Goal: Transaction & Acquisition: Purchase product/service

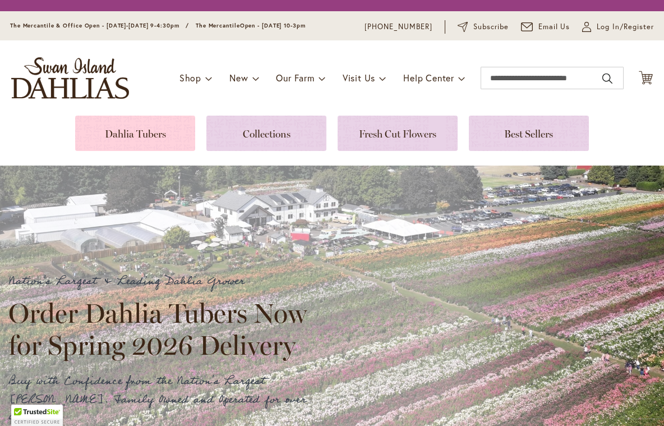
click at [160, 135] on link at bounding box center [135, 133] width 120 height 35
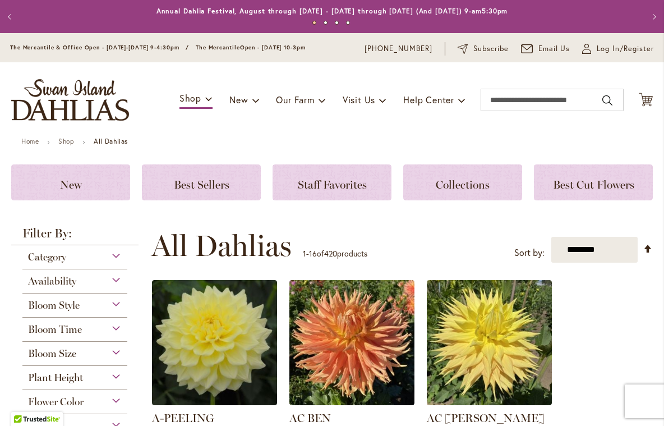
click at [116, 396] on div "Flower Color" at bounding box center [74, 399] width 105 height 18
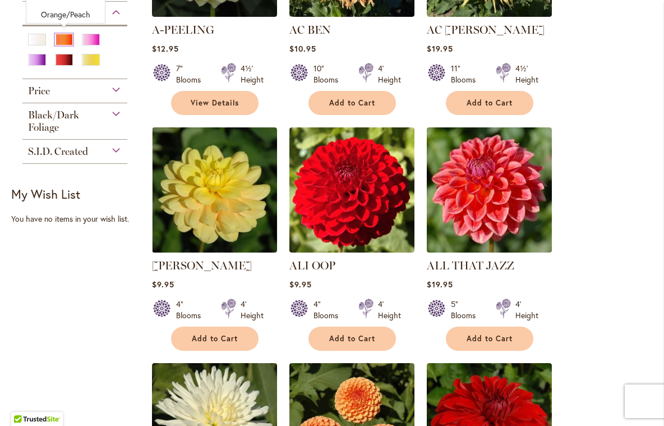
click at [65, 35] on div "Orange/Peach" at bounding box center [64, 40] width 18 height 12
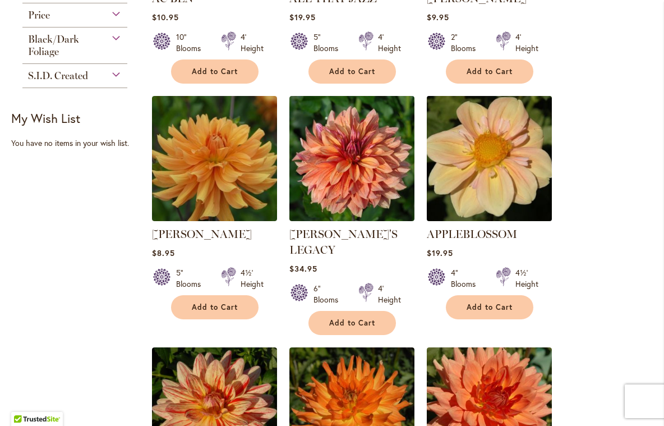
scroll to position [398, 0]
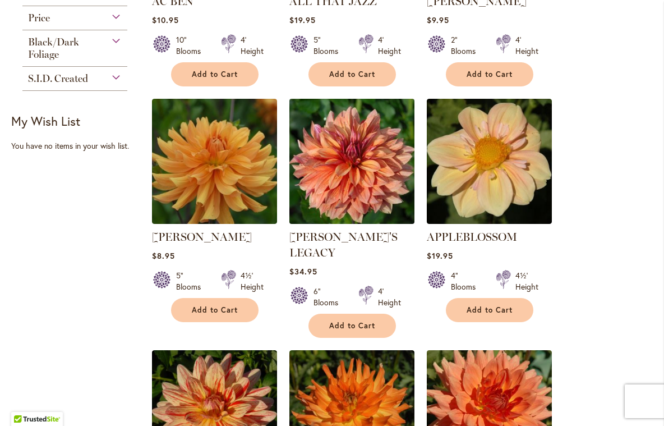
click at [364, 155] on img at bounding box center [351, 160] width 131 height 131
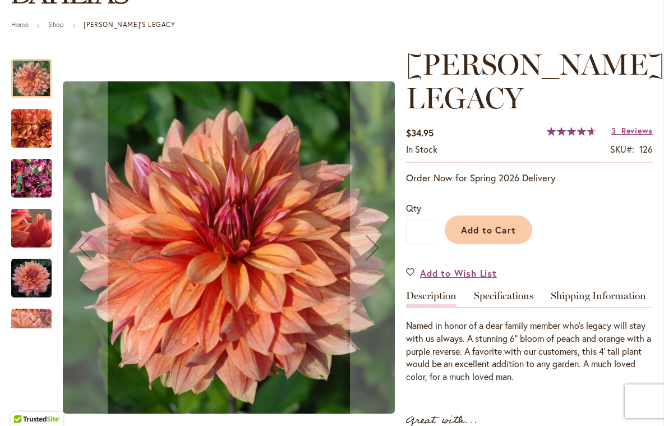
scroll to position [122, 0]
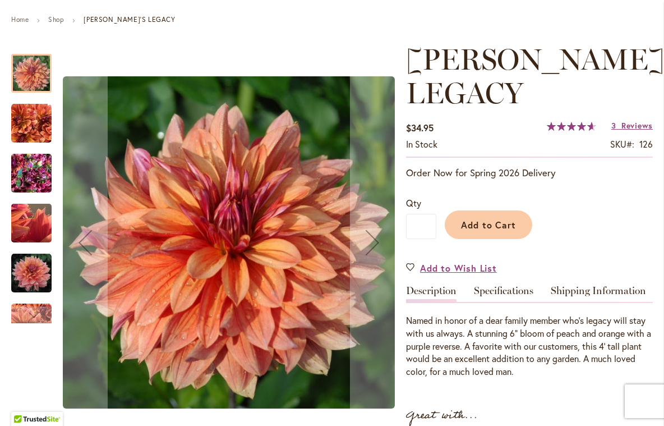
click at [37, 214] on img "Andy's Legacy" at bounding box center [31, 223] width 81 height 61
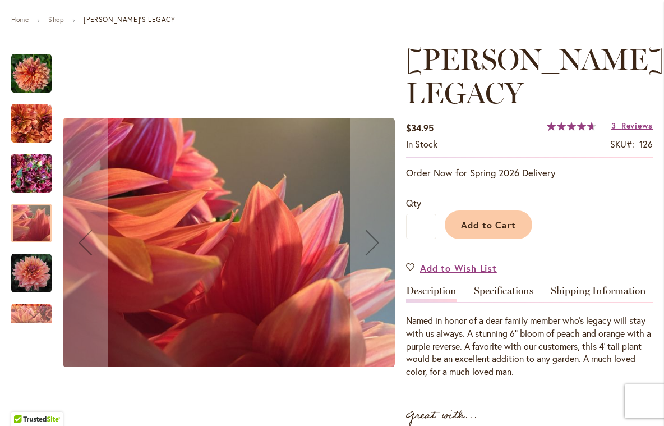
click at [32, 279] on img "Andy's Legacy" at bounding box center [31, 273] width 40 height 40
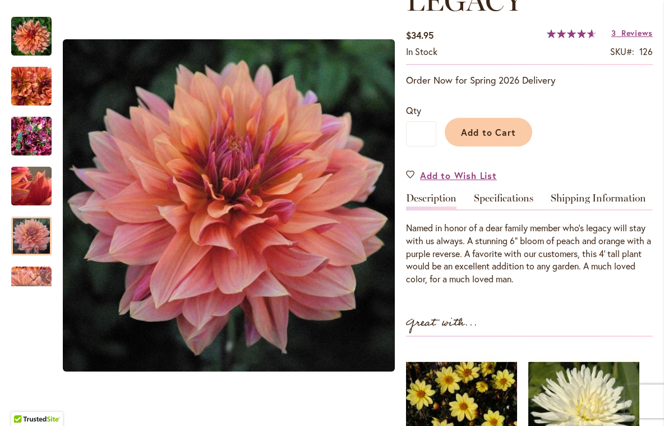
scroll to position [214, 0]
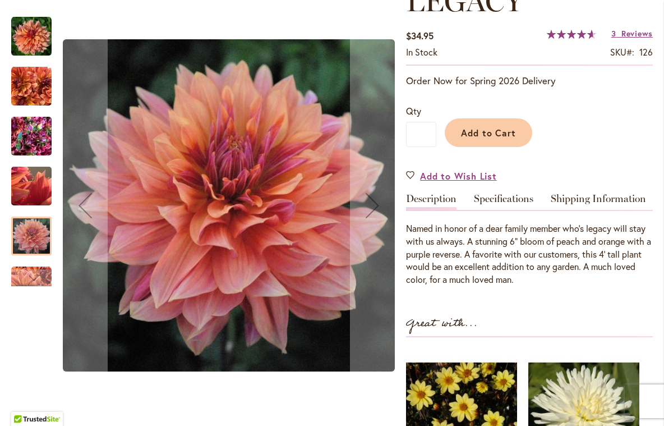
click at [36, 239] on div at bounding box center [31, 236] width 40 height 39
click at [35, 281] on div "Next" at bounding box center [31, 277] width 17 height 17
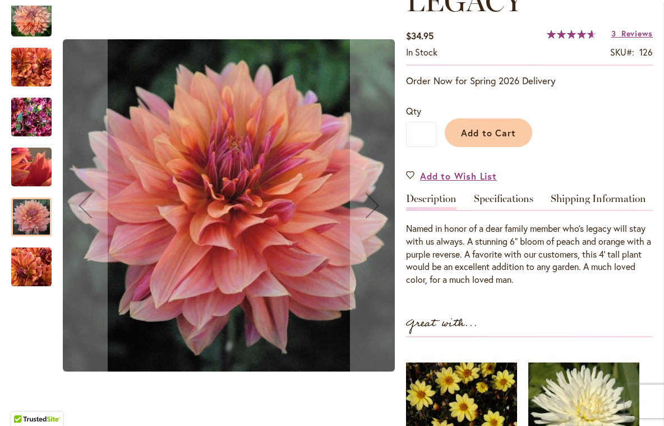
click at [40, 131] on img "Andy's Legacy" at bounding box center [31, 117] width 40 height 54
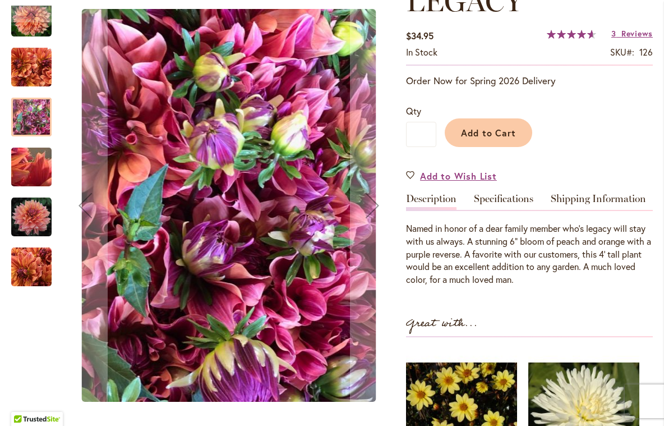
click at [30, 65] on img "Andy's Legacy" at bounding box center [31, 67] width 40 height 40
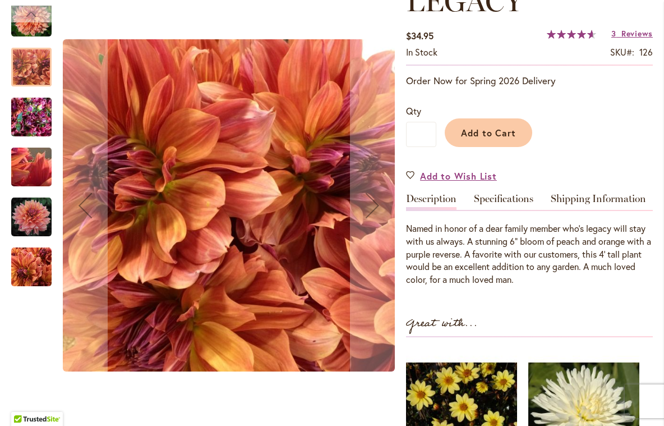
click at [26, 21] on div "Previous" at bounding box center [31, 14] width 17 height 17
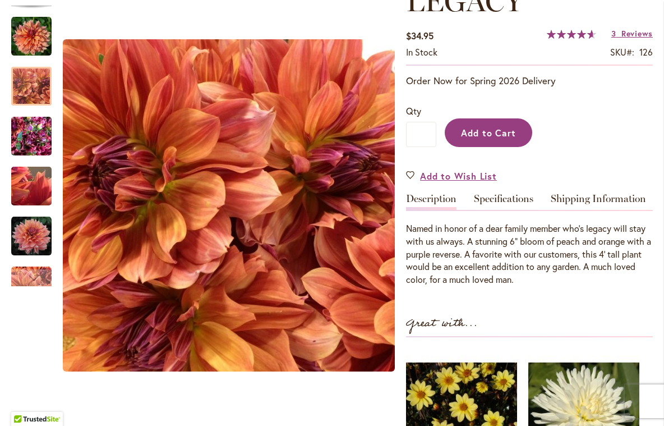
click at [510, 127] on span "Add to Cart" at bounding box center [489, 133] width 56 height 12
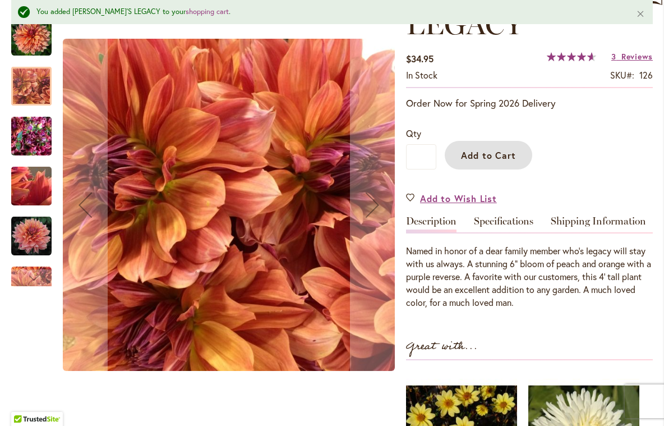
scroll to position [0, 0]
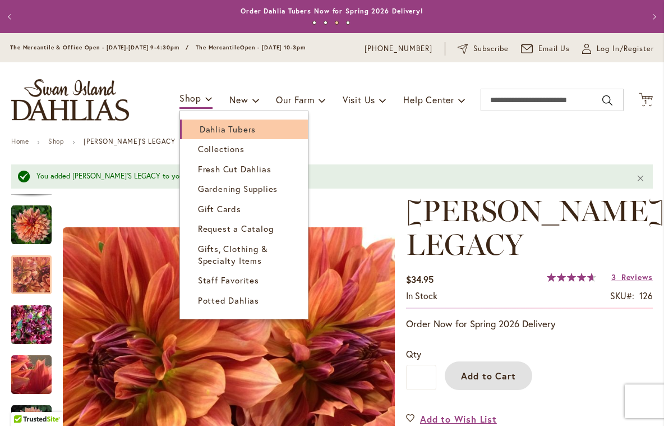
click at [213, 125] on span "Dahlia Tubers" at bounding box center [228, 128] width 56 height 11
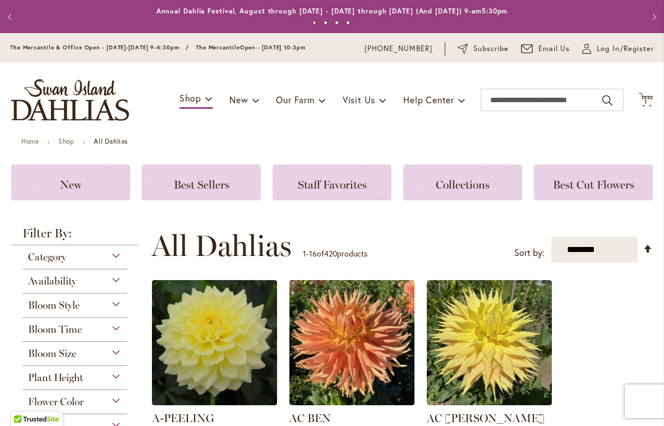
click at [117, 396] on div "Flower Color" at bounding box center [74, 399] width 105 height 18
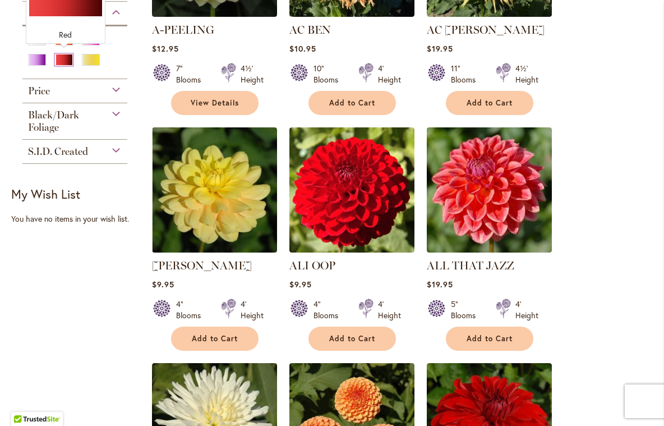
click at [62, 58] on div "Red" at bounding box center [64, 60] width 18 height 12
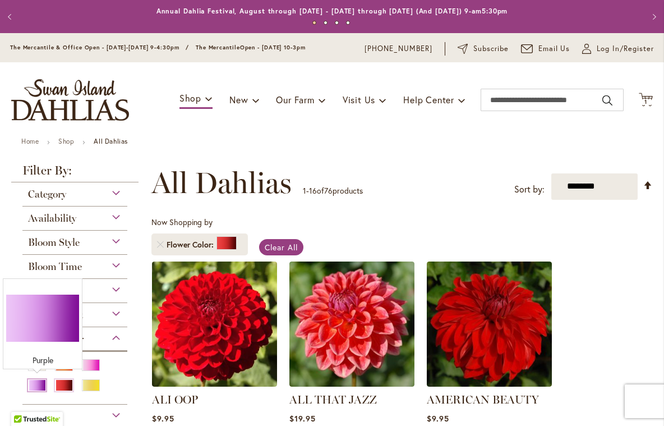
click at [37, 380] on div "Purple" at bounding box center [37, 385] width 18 height 12
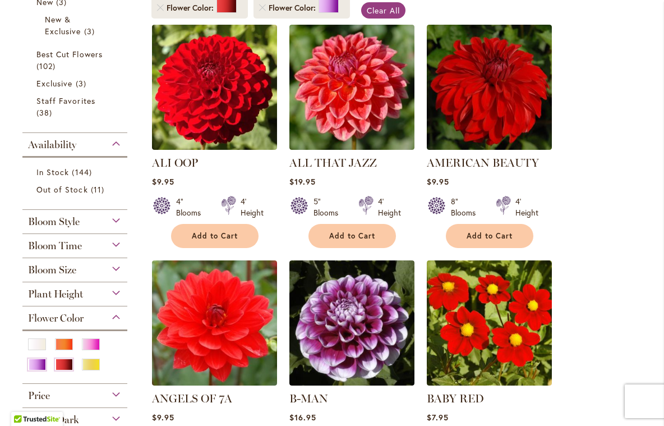
scroll to position [237, 0]
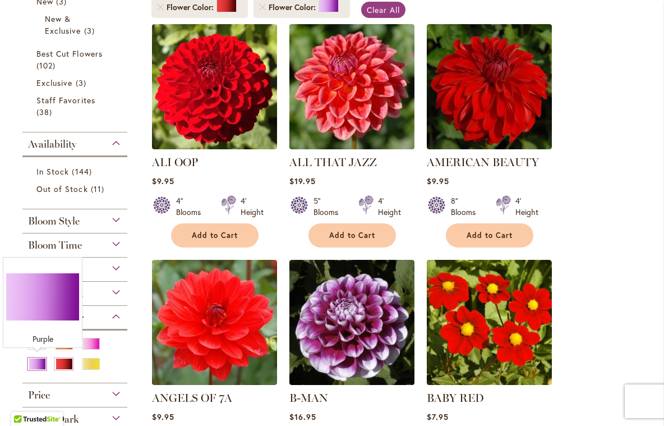
click at [42, 363] on div "Purple" at bounding box center [37, 364] width 18 height 12
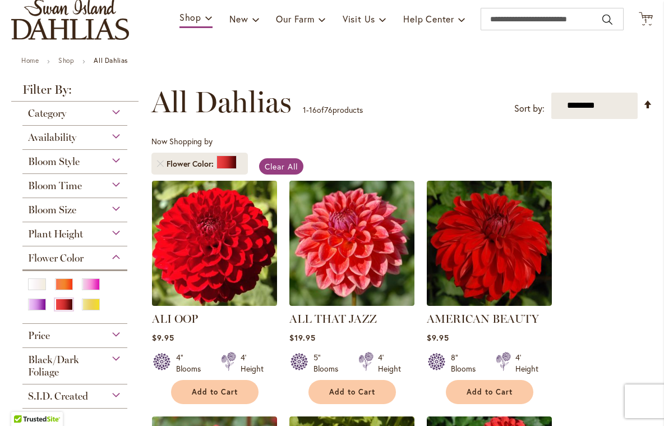
scroll to position [137, 0]
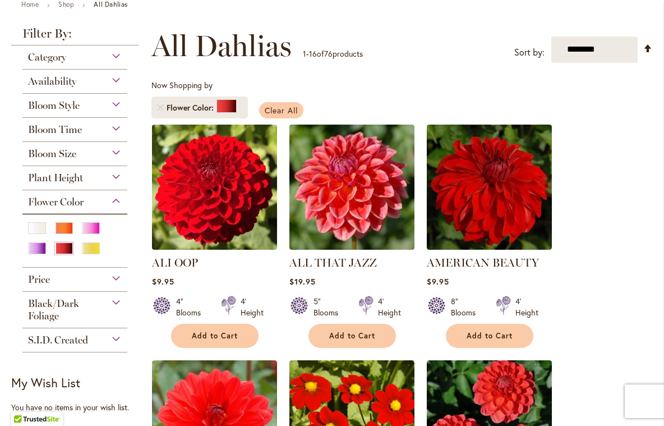
click at [296, 105] on span "Clear All" at bounding box center [281, 110] width 33 height 11
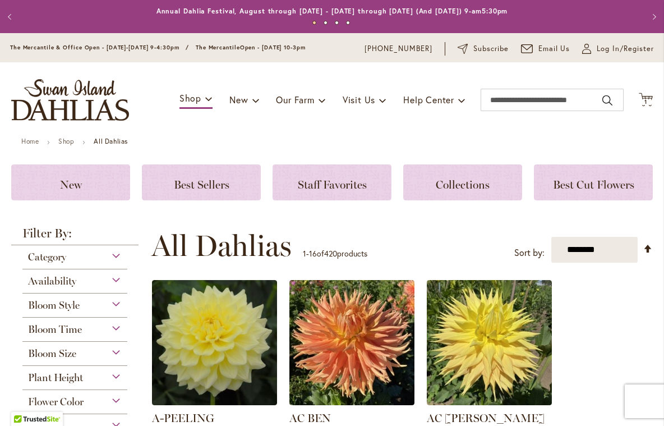
scroll to position [122, 0]
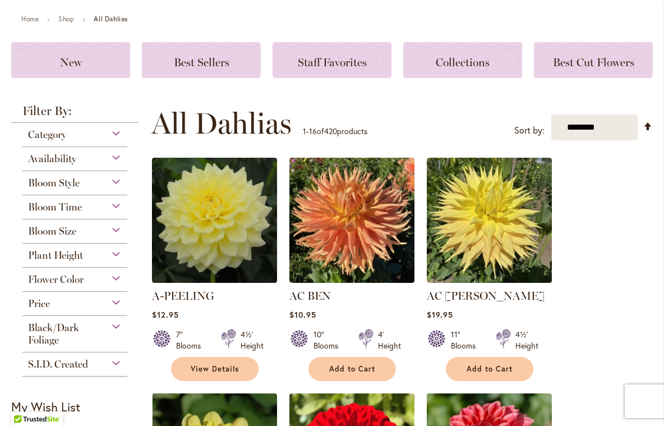
click at [114, 277] on div "Flower Color" at bounding box center [74, 277] width 105 height 18
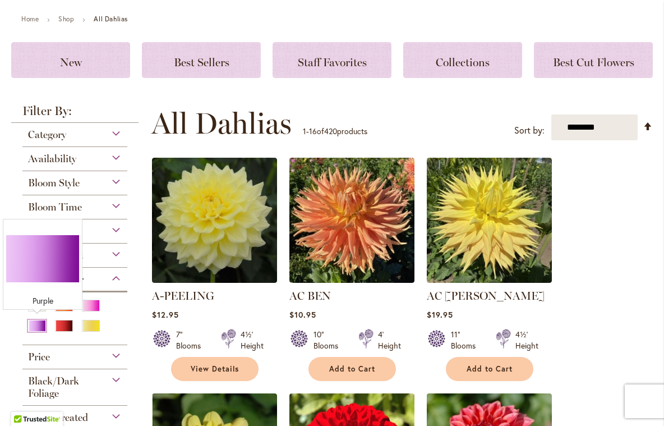
click at [42, 323] on div "Purple" at bounding box center [37, 326] width 18 height 12
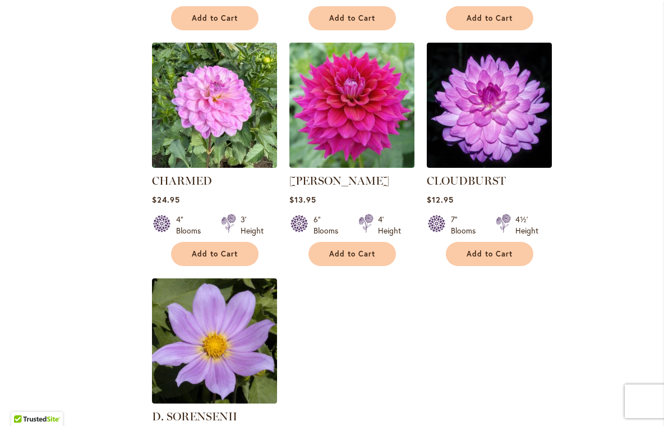
scroll to position [1287, 0]
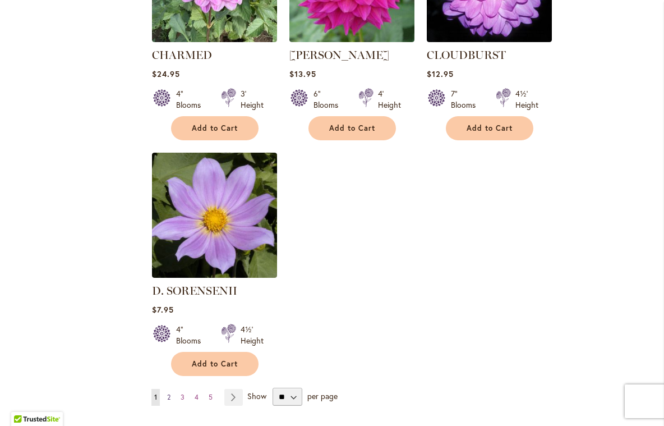
click at [169, 393] on span "2" at bounding box center [168, 397] width 3 height 8
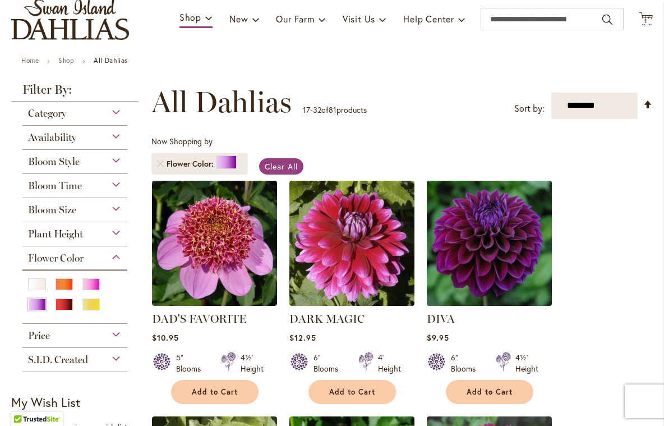
scroll to position [86, 0]
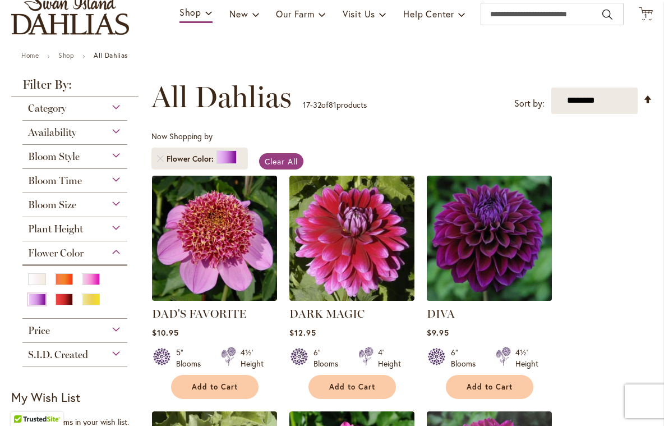
click at [490, 241] on img at bounding box center [489, 237] width 131 height 131
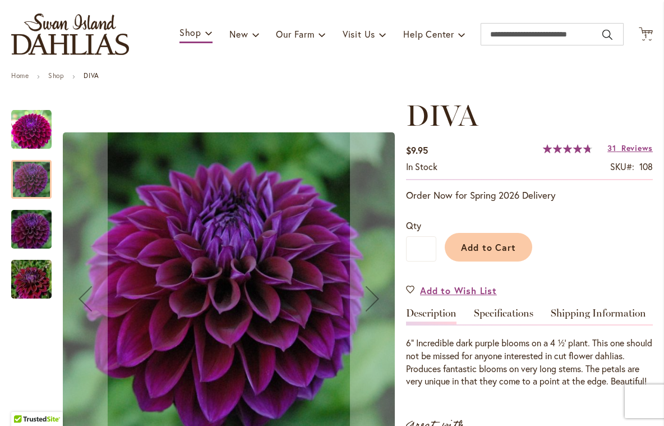
scroll to position [78, 0]
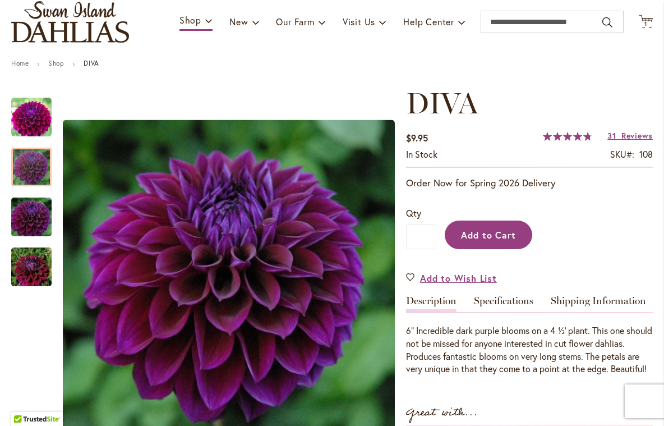
click at [485, 237] on span "Add to Cart" at bounding box center [489, 235] width 56 height 12
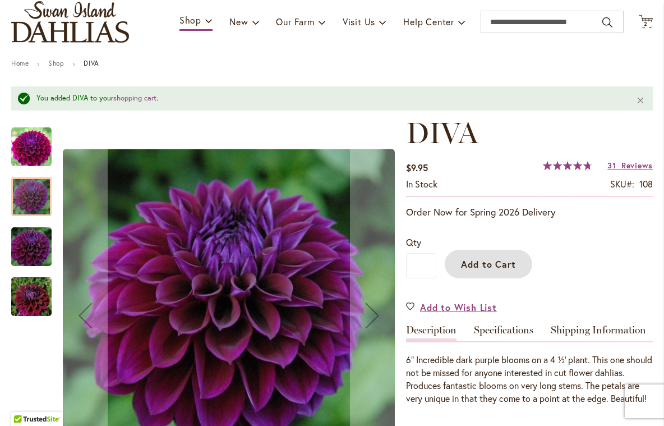
click at [28, 157] on img "Diva" at bounding box center [31, 146] width 40 height 40
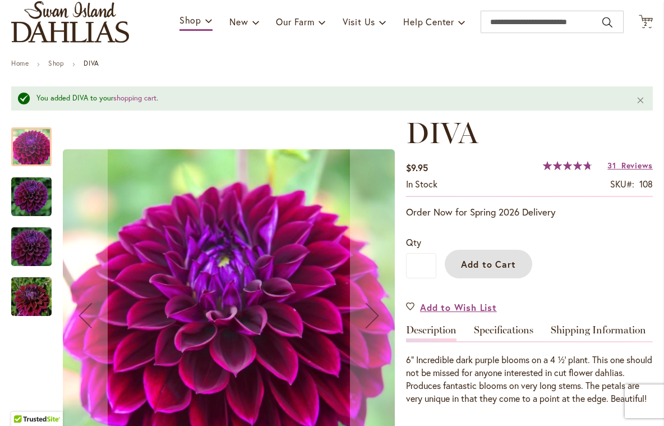
click at [29, 241] on img "Diva" at bounding box center [31, 246] width 81 height 54
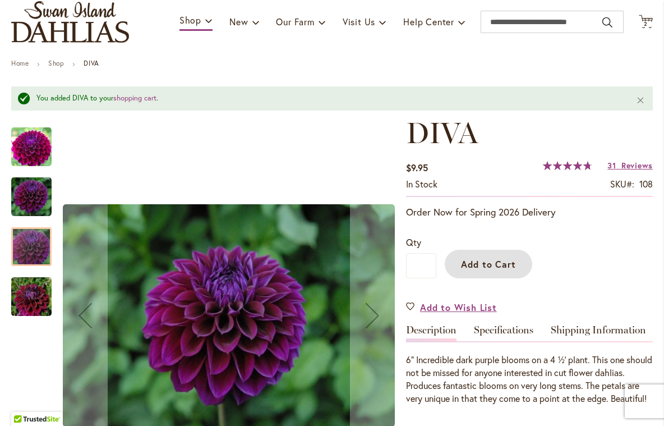
click at [38, 302] on img "Diva" at bounding box center [31, 296] width 81 height 54
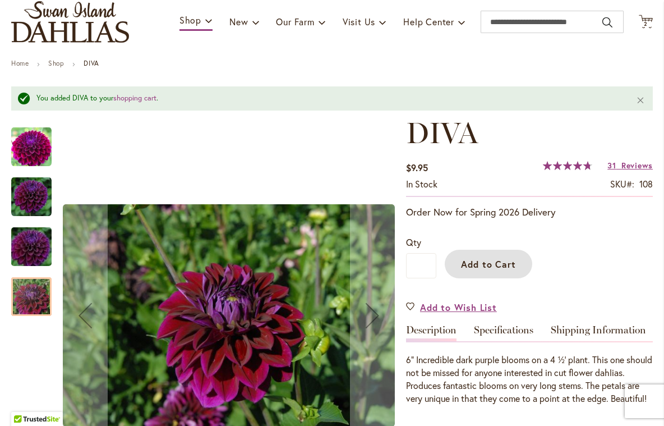
click at [37, 258] on img "Diva" at bounding box center [31, 246] width 81 height 54
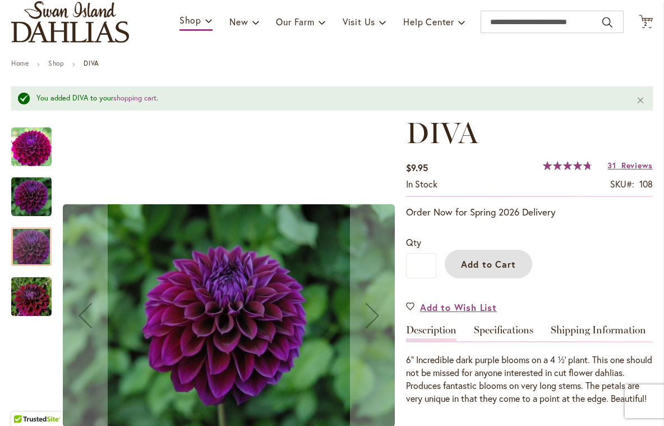
click at [37, 202] on img "Diva" at bounding box center [31, 196] width 40 height 40
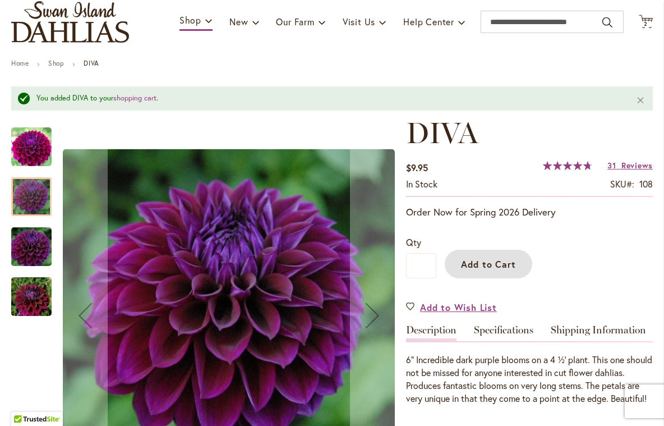
click at [32, 156] on img "Diva" at bounding box center [31, 146] width 40 height 40
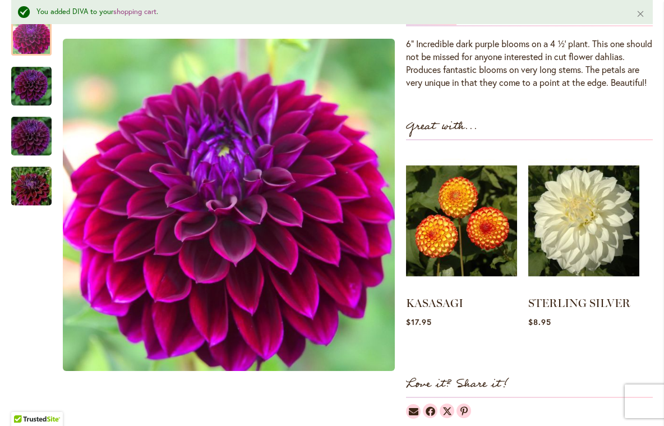
scroll to position [0, 0]
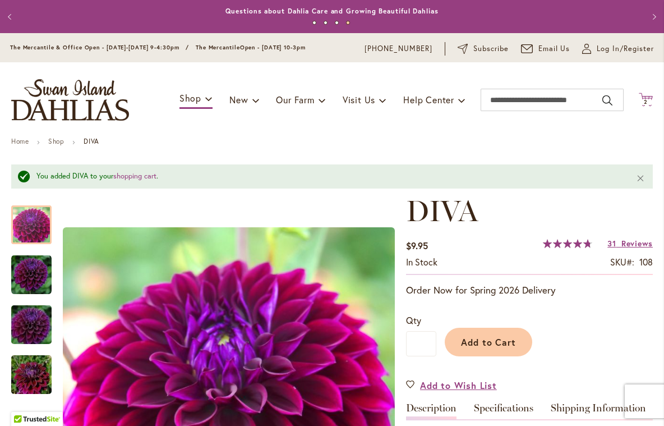
click at [646, 102] on span "2" at bounding box center [646, 101] width 4 height 7
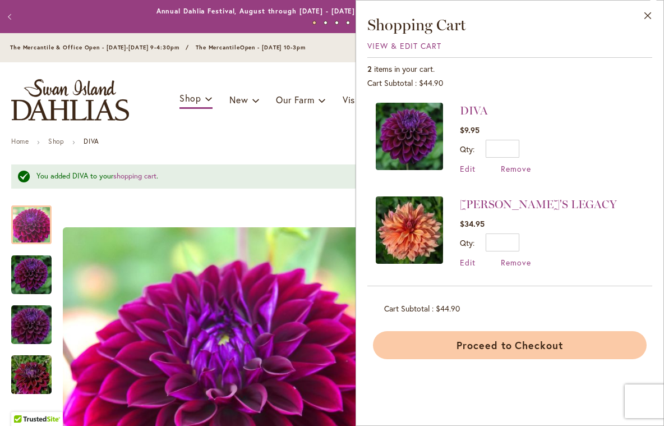
click at [477, 345] on button "Proceed to Checkout" at bounding box center [510, 345] width 274 height 28
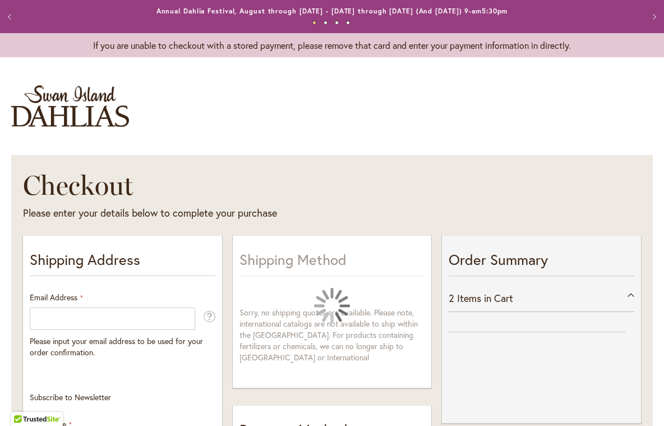
select select "**"
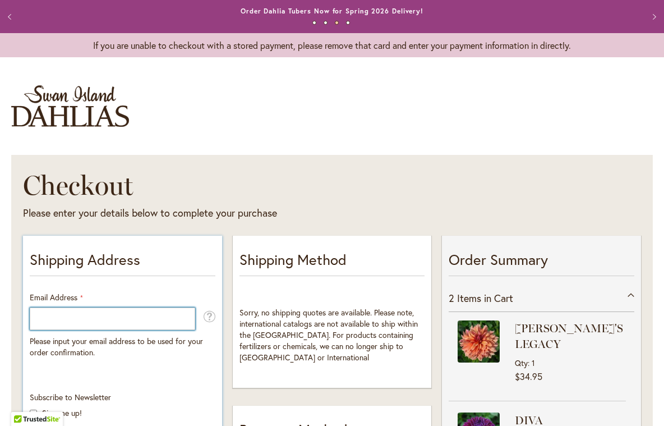
click at [144, 324] on input "Email Address" at bounding box center [113, 319] width 166 height 22
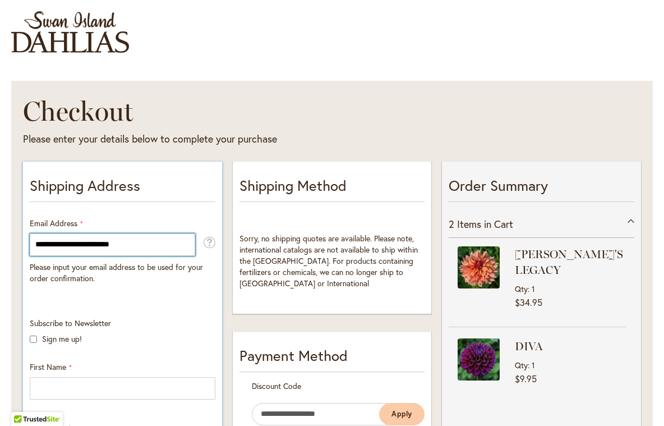
type input "**********"
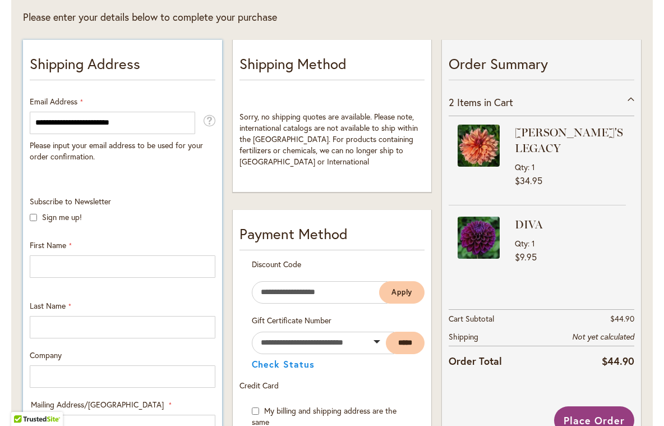
scroll to position [205, 0]
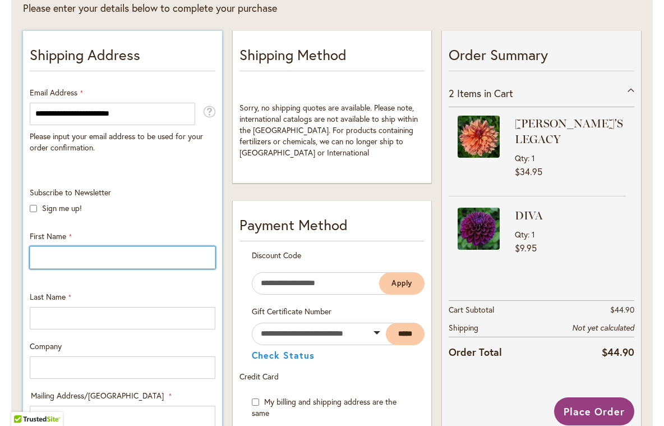
click at [112, 260] on input "First Name" at bounding box center [123, 257] width 186 height 22
type input "********"
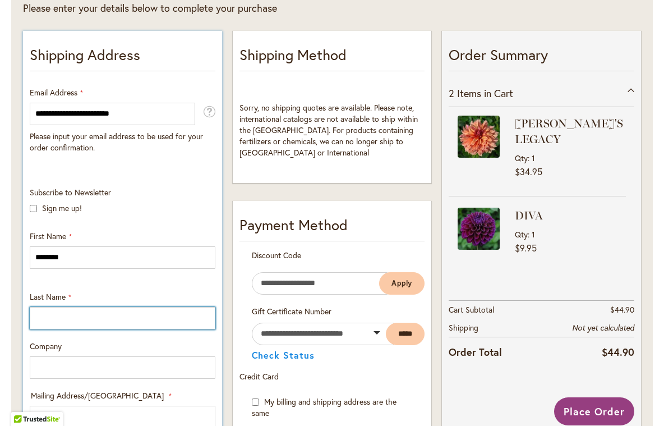
click at [77, 322] on input "Last Name" at bounding box center [123, 318] width 186 height 22
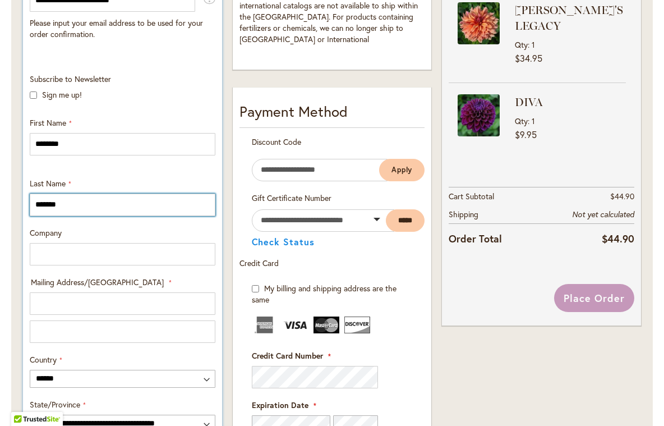
scroll to position [334, 0]
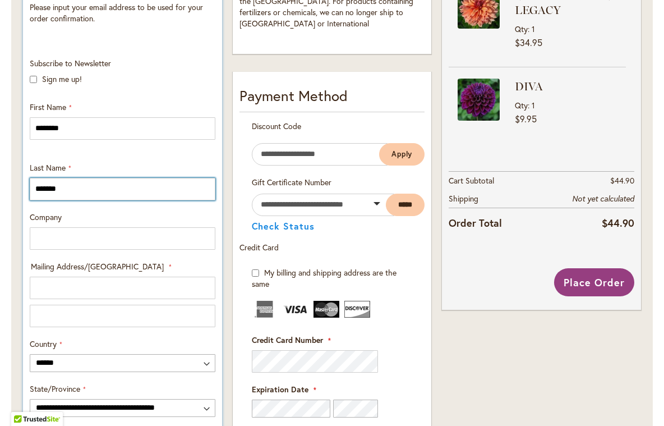
type input "*******"
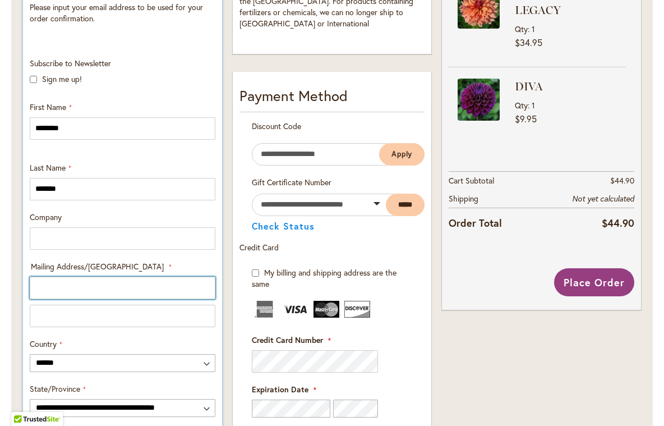
click at [58, 294] on input "Mailing Address/PO BOX: Line 1" at bounding box center [123, 288] width 186 height 22
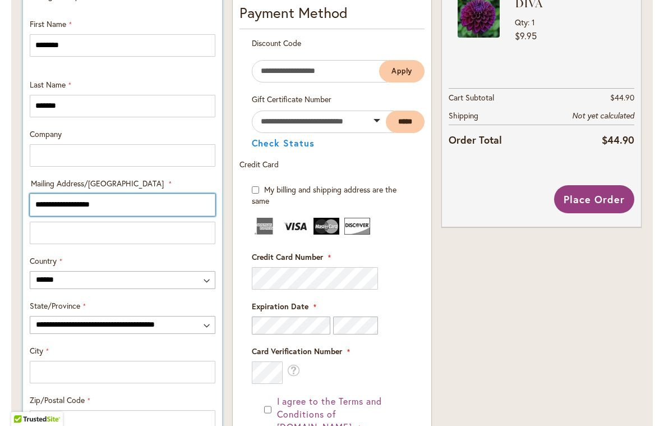
scroll to position [423, 0]
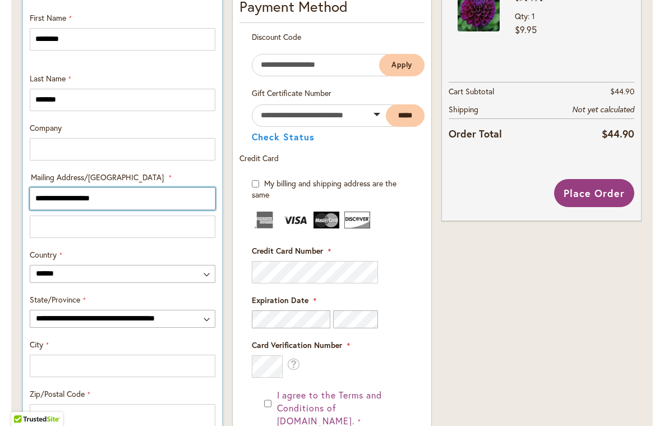
type input "**********"
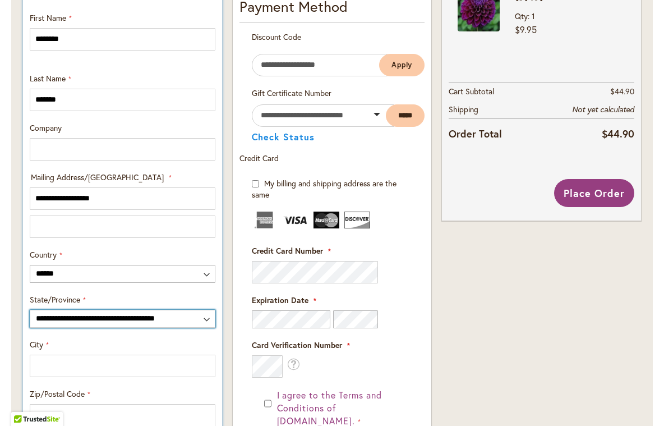
click at [205, 319] on select "**********" at bounding box center [123, 319] width 186 height 18
select select "**"
click at [30, 310] on select "**********" at bounding box center [123, 319] width 186 height 18
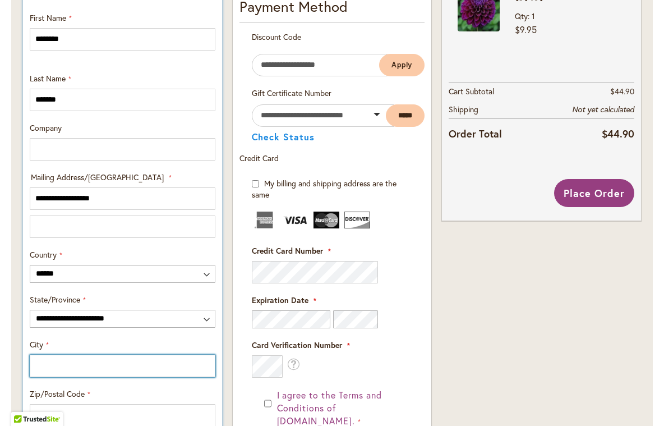
click at [86, 362] on input "City" at bounding box center [123, 366] width 186 height 22
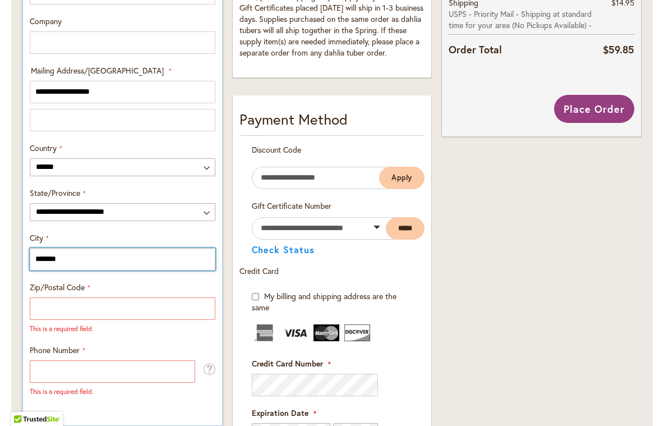
scroll to position [545, 0]
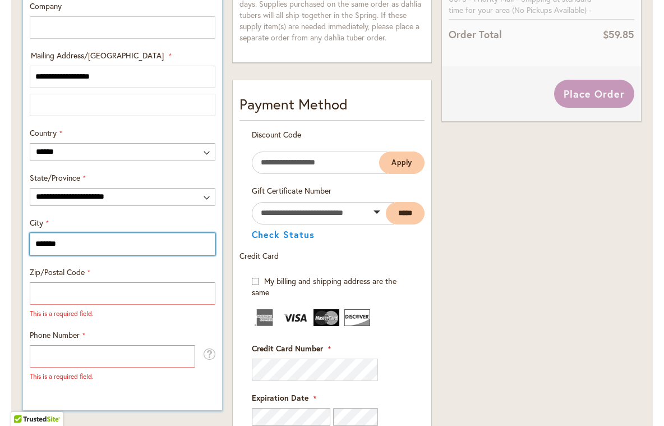
type input "*******"
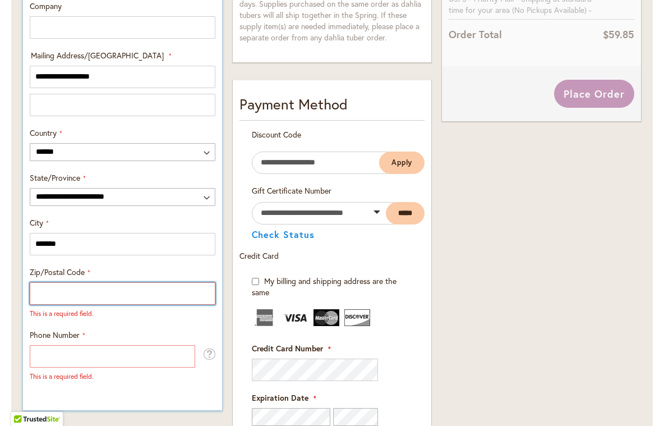
click at [45, 285] on input "Zip/Postal Code" at bounding box center [123, 293] width 186 height 22
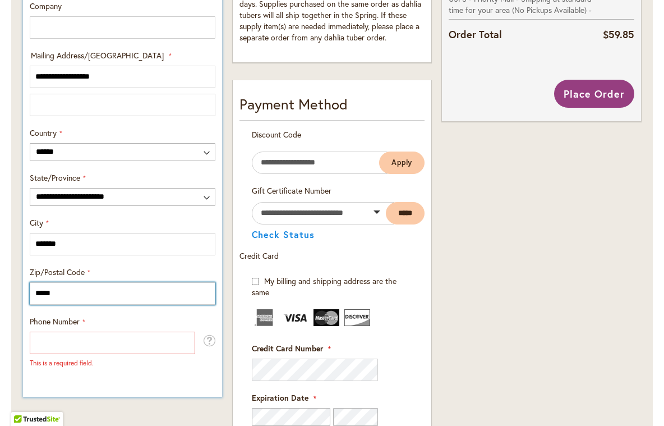
type input "*****"
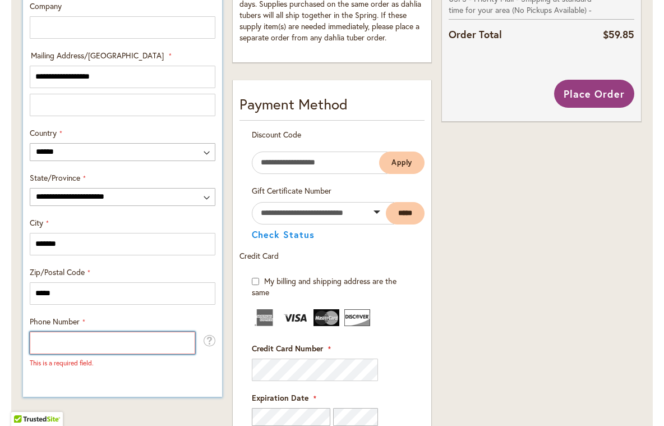
click at [40, 342] on input "Phone Number" at bounding box center [113, 343] width 166 height 22
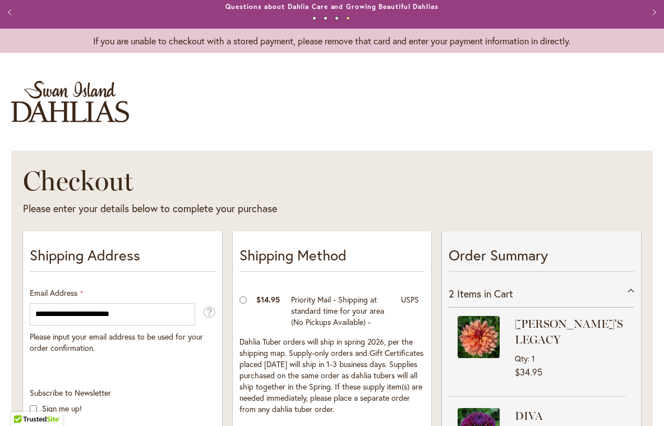
scroll to position [0, 0]
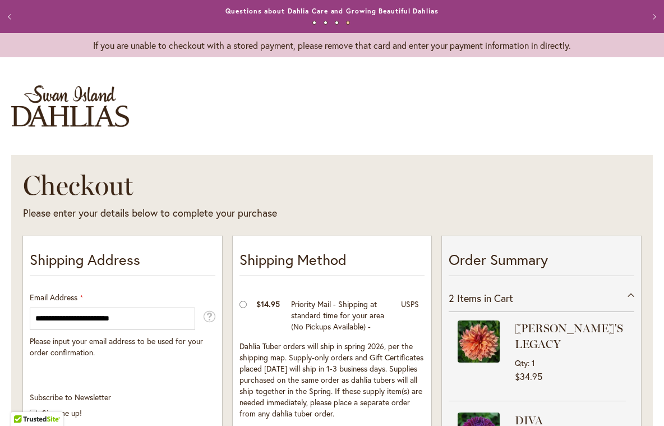
type input "**********"
click at [12, 13] on button "Previous" at bounding box center [11, 17] width 22 height 22
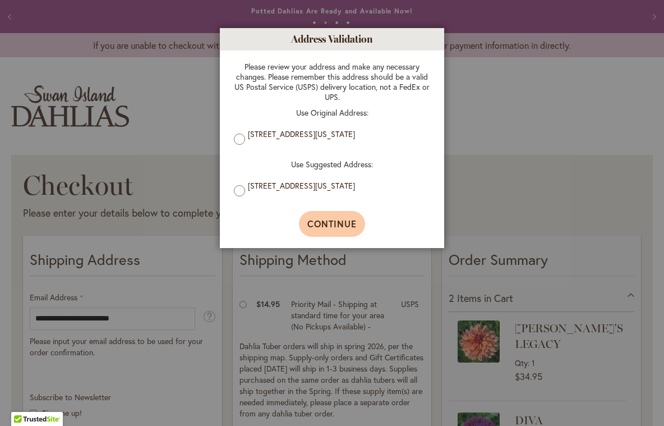
click at [327, 236] on button "Continue" at bounding box center [332, 224] width 67 height 26
type input "*******"
type input "**********"
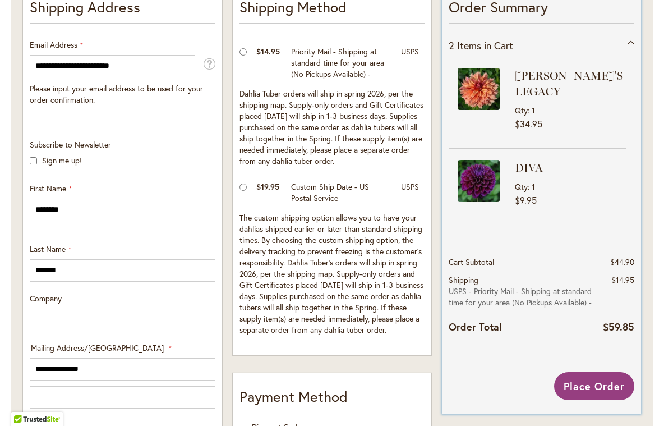
scroll to position [253, 0]
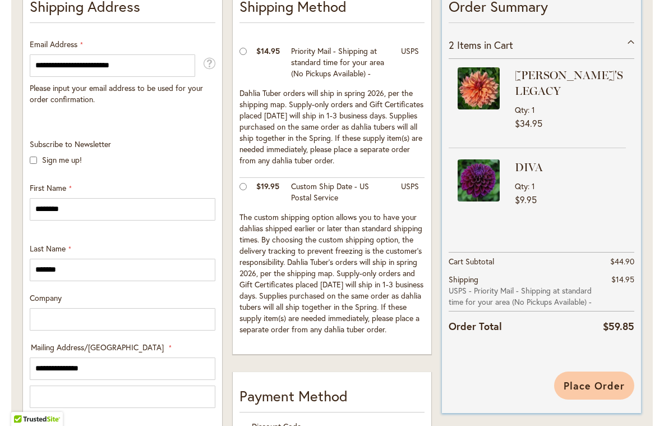
click at [582, 379] on span "Place Order" at bounding box center [594, 385] width 61 height 13
